Goal: Book appointment/travel/reservation

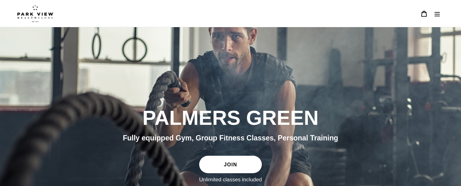
click at [431, 18] on button "Menu" at bounding box center [436, 13] width 13 height 13
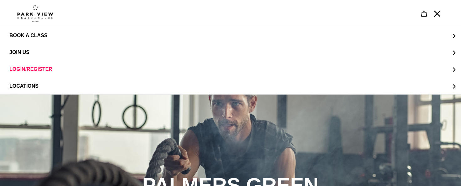
click at [98, 133] on div "slideshow" at bounding box center [230, 188] width 461 height 186
click at [440, 16] on button "Menu" at bounding box center [436, 13] width 13 height 13
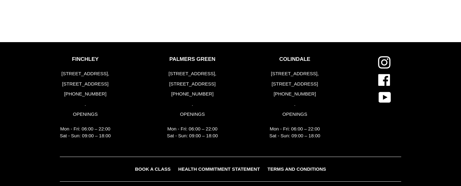
scroll to position [1758, 0]
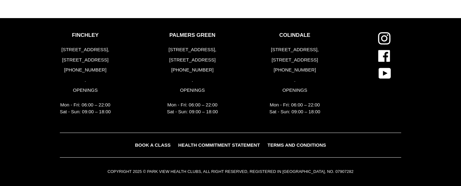
click at [192, 48] on p "[STREET_ADDRESS]," at bounding box center [192, 49] width 51 height 7
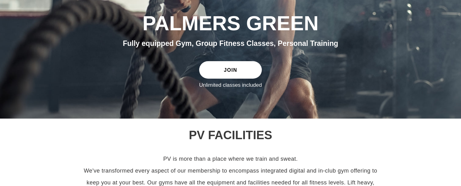
scroll to position [0, 0]
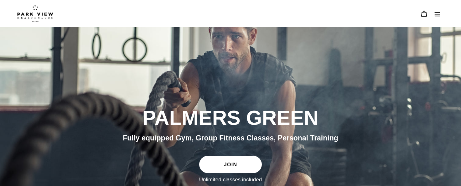
click at [431, 13] on button "Menu" at bounding box center [436, 13] width 13 height 13
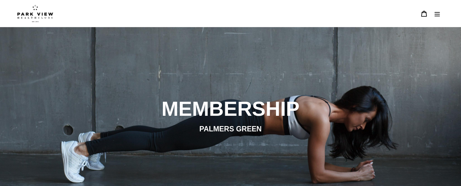
click at [435, 13] on icon "Menu" at bounding box center [437, 14] width 6 height 6
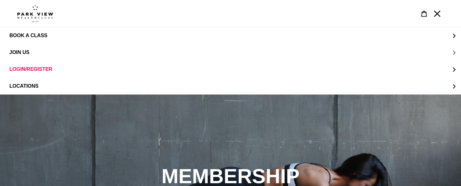
click at [451, 50] on button "JOIN US" at bounding box center [230, 52] width 461 height 17
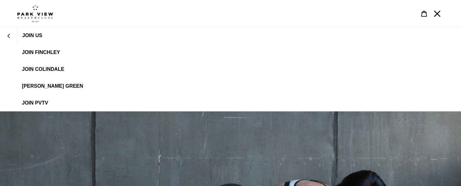
click at [54, 85] on span "[PERSON_NAME] Green" at bounding box center [52, 87] width 61 height 6
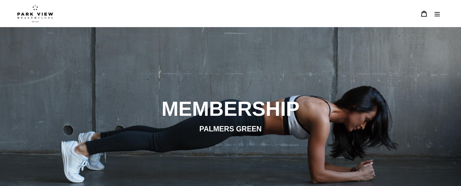
click at [436, 13] on icon "Menu" at bounding box center [437, 14] width 6 height 6
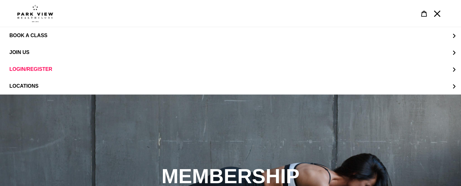
click at [436, 13] on icon "Menu" at bounding box center [437, 14] width 6 height 6
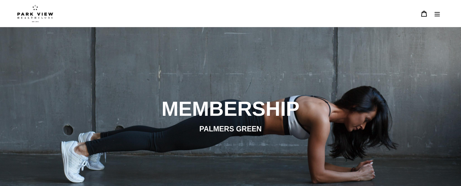
click at [436, 13] on icon "Menu" at bounding box center [437, 14] width 6 height 6
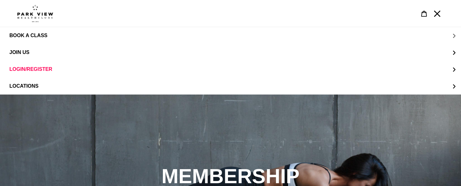
click at [436, 35] on button "BOOK A CLASS" at bounding box center [230, 35] width 461 height 17
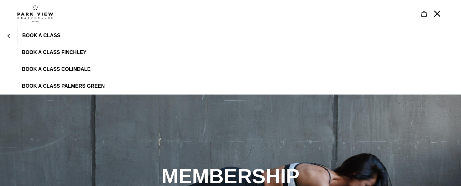
click at [73, 85] on span "BOOK A CLASS PALMERS GREEN" at bounding box center [63, 87] width 83 height 6
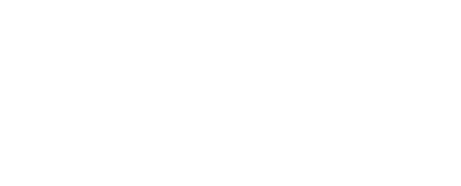
scroll to position [245, 0]
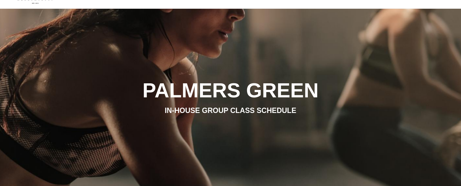
scroll to position [0, 0]
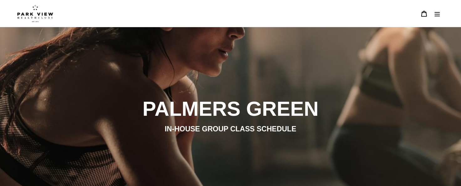
click at [433, 17] on button "Menu" at bounding box center [436, 13] width 13 height 13
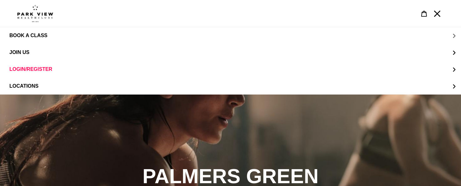
click at [38, 34] on span "BOOK A CLASS" at bounding box center [28, 35] width 38 height 5
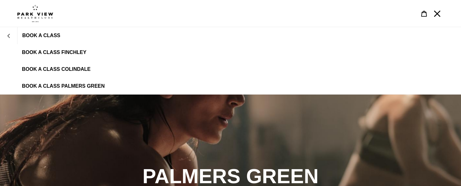
click at [8, 35] on icon "BOOK A CLASS" at bounding box center [8, 36] width 3 height 4
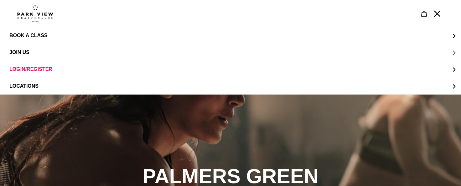
click at [23, 52] on span "JOIN US" at bounding box center [19, 53] width 20 height 6
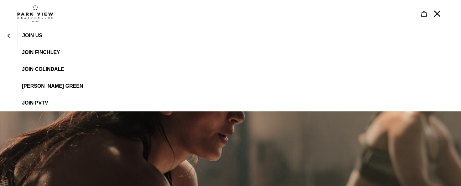
click at [45, 87] on span "[PERSON_NAME] Green" at bounding box center [52, 87] width 61 height 6
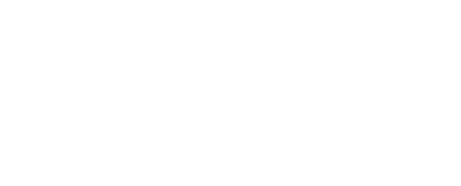
scroll to position [329, 0]
